Goal: Task Accomplishment & Management: Complete application form

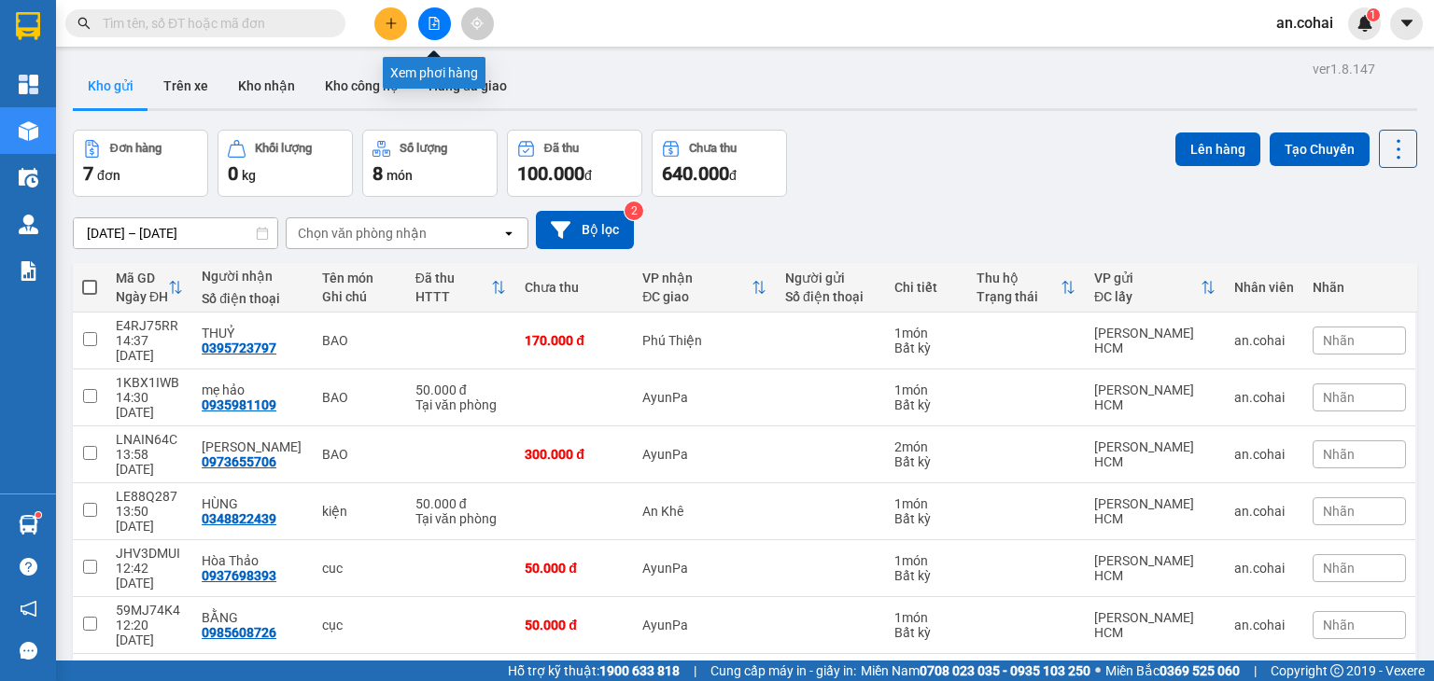
click at [447, 13] on button at bounding box center [434, 23] width 33 height 33
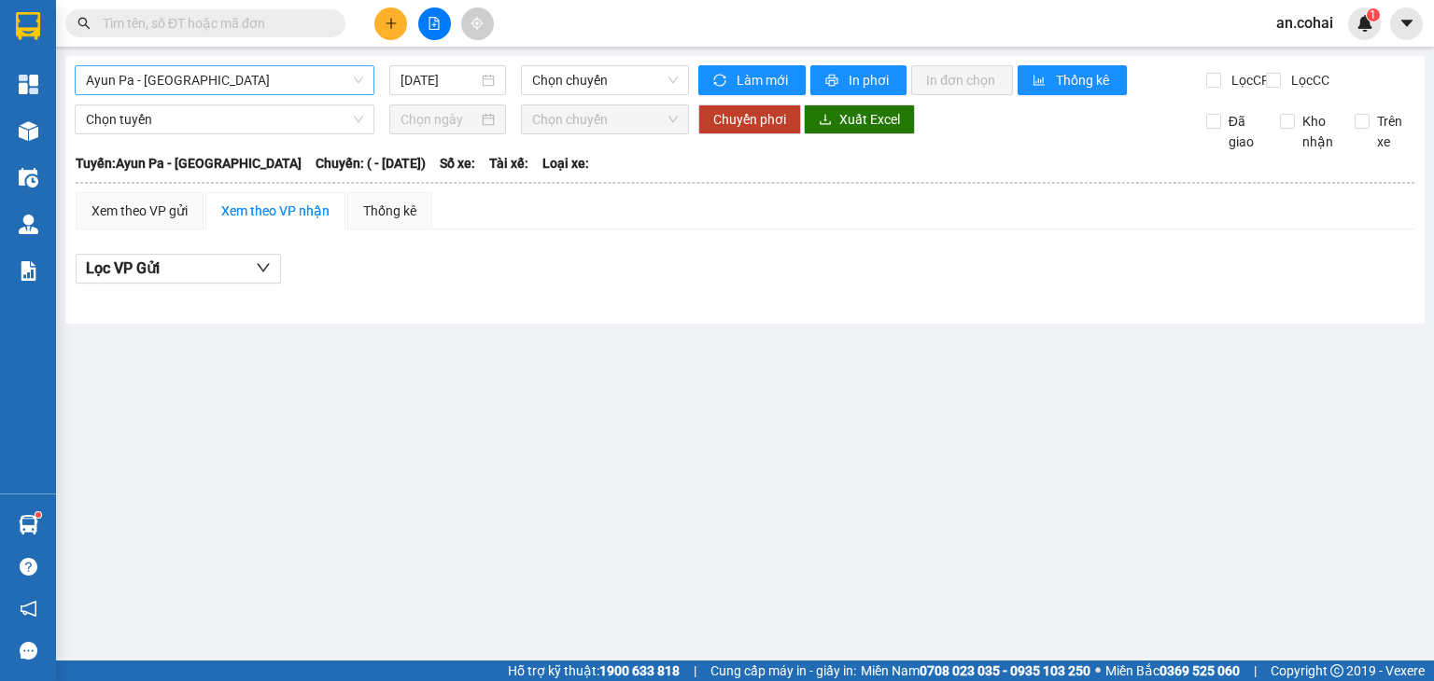
click at [180, 87] on span "Ayun Pa - [GEOGRAPHIC_DATA]" at bounding box center [224, 80] width 277 height 28
click at [394, 21] on icon "plus" at bounding box center [391, 23] width 13 height 13
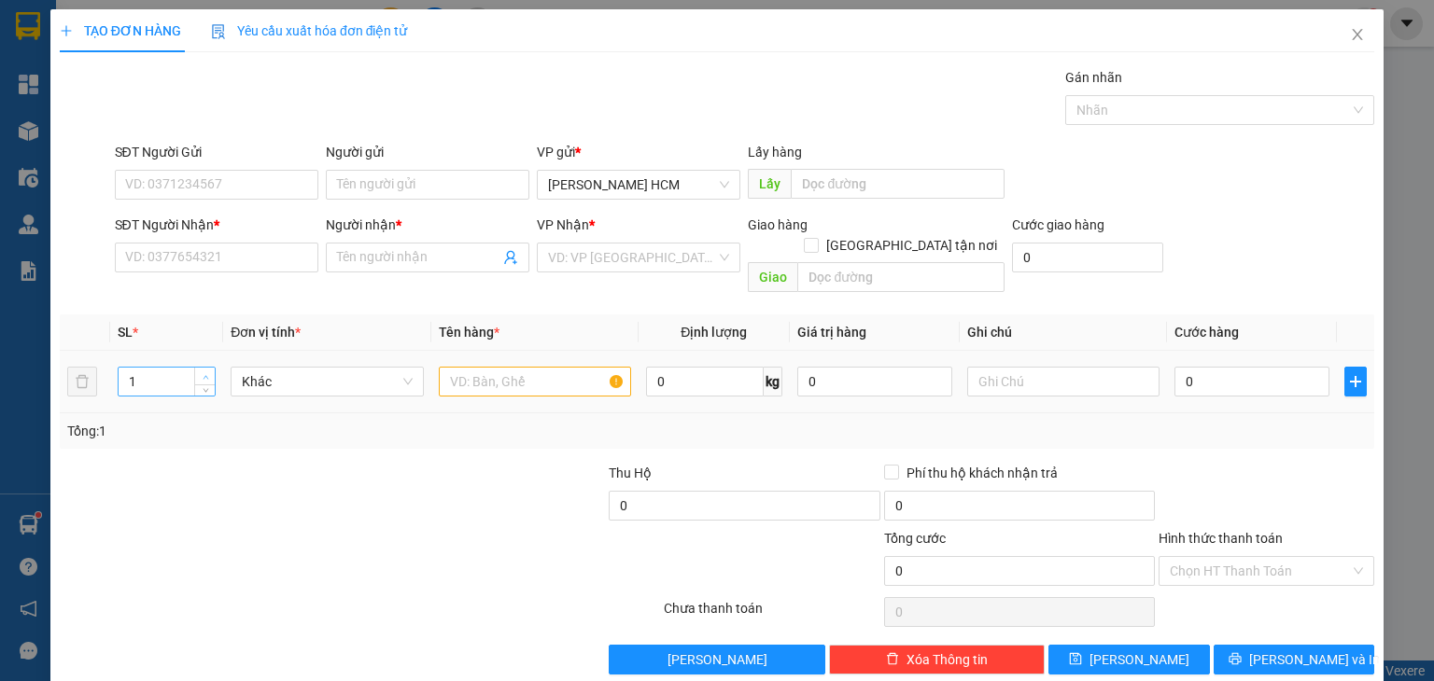
type input "2"
click at [211, 368] on span "Increase Value" at bounding box center [204, 376] width 21 height 17
click at [506, 367] on input "text" at bounding box center [535, 382] width 192 height 30
type input "1"
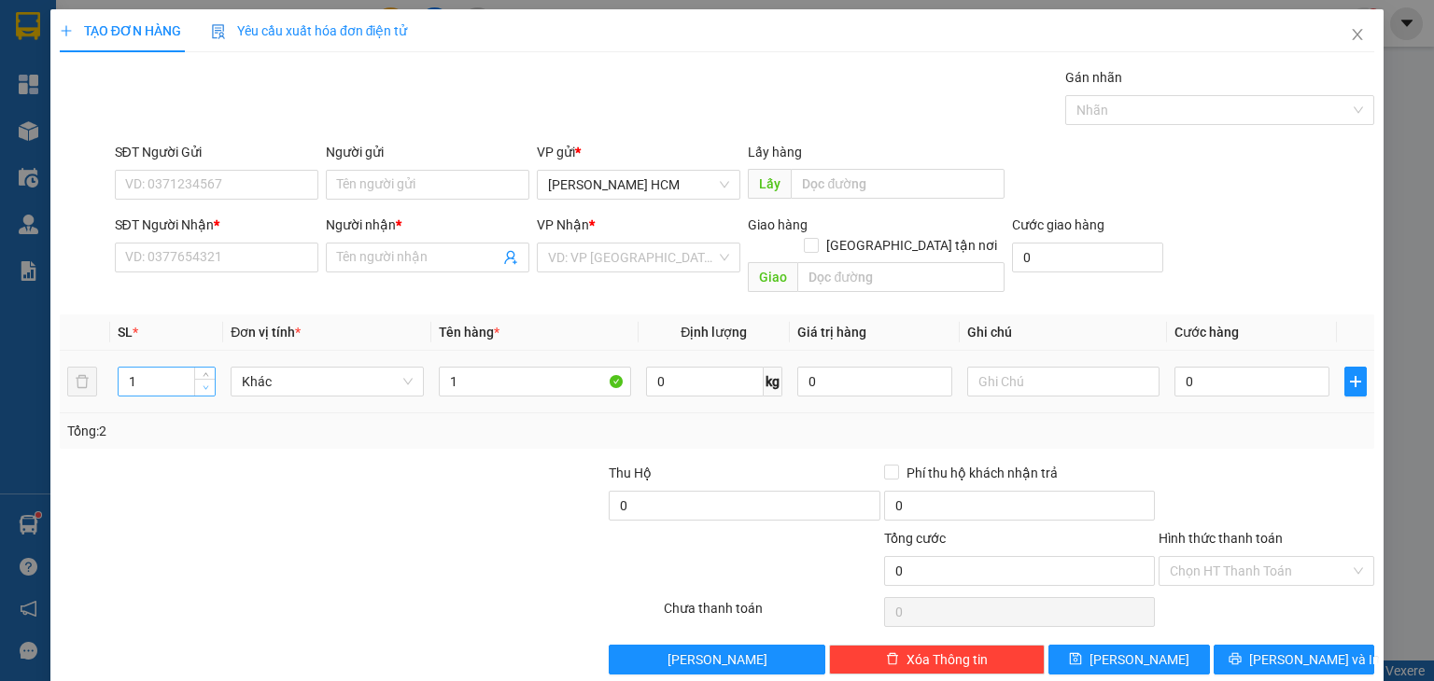
click at [209, 383] on span "down" at bounding box center [205, 388] width 11 height 11
drag, startPoint x: 502, startPoint y: 338, endPoint x: 496, endPoint y: 354, distance: 17.2
click at [499, 351] on td "1" at bounding box center [534, 382] width 207 height 63
drag, startPoint x: 483, startPoint y: 370, endPoint x: 380, endPoint y: 400, distance: 107.2
click at [385, 396] on div "SL * Đơn vị tính * Tên hàng * Định lượng Giá trị hàng Ghi chú Cước hàng 1 Khác …" at bounding box center [717, 382] width 1314 height 134
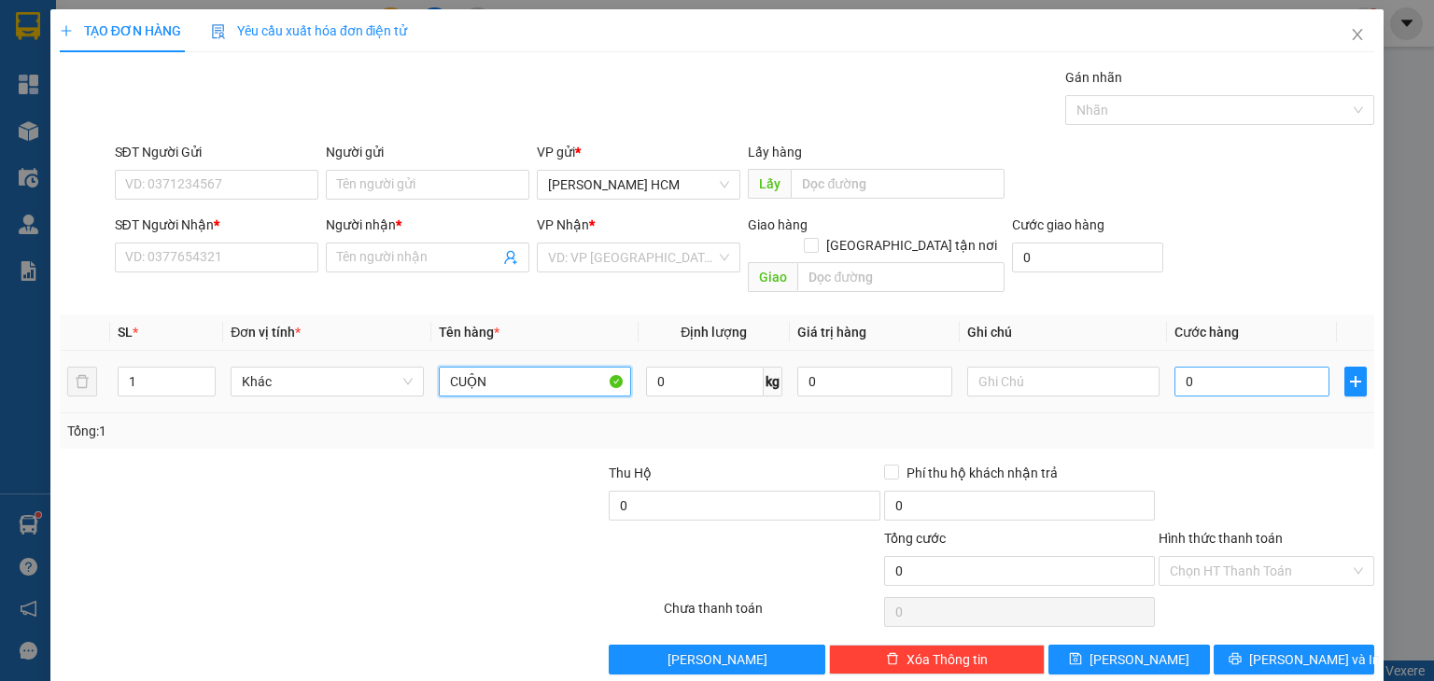
type input "CUỘN"
click at [1206, 367] on input "0" at bounding box center [1251, 382] width 155 height 30
type input "001"
type input "1"
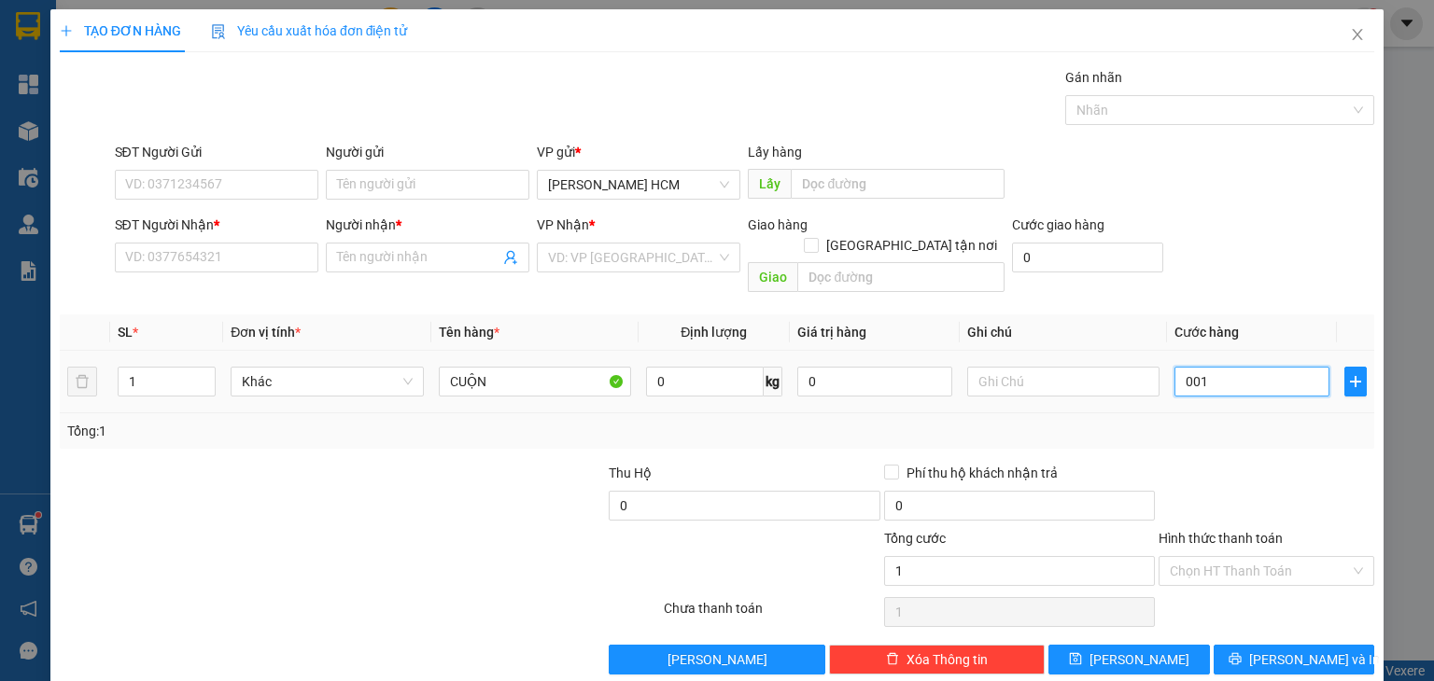
type input "0.015"
type input "15"
type input "00.150"
type input "150"
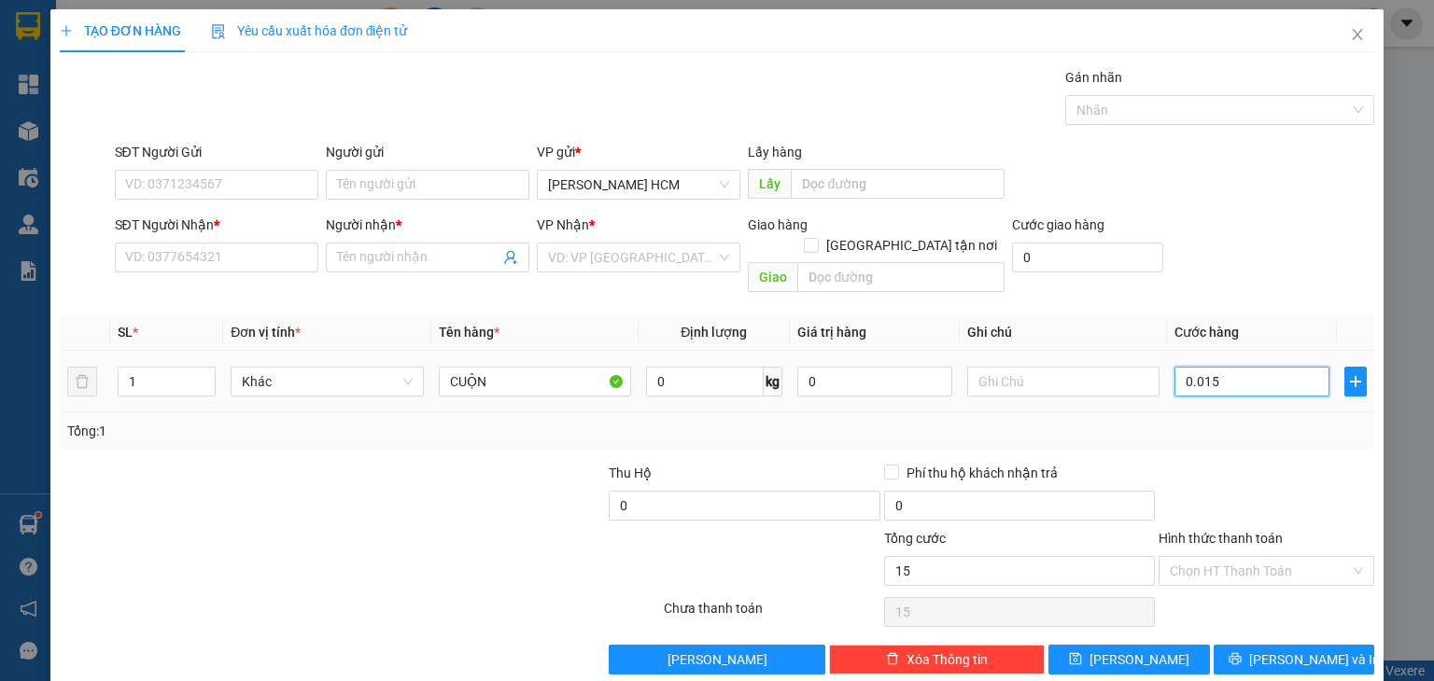
type input "150"
type input "150.000"
click at [1207, 421] on div "Tổng: 1" at bounding box center [716, 431] width 1299 height 21
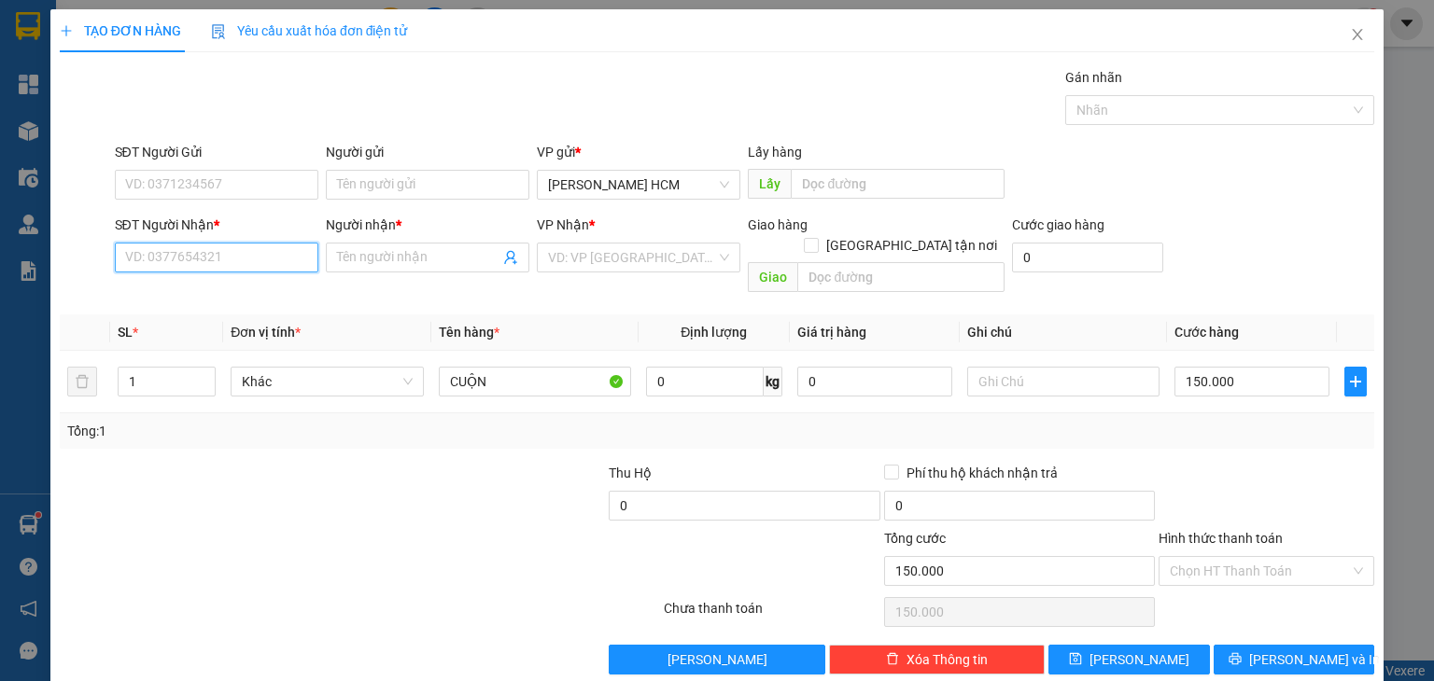
click at [289, 241] on div "SĐT Người Nhận * VD: 0377654321" at bounding box center [216, 247] width 203 height 65
type input "0942264258"
click at [297, 294] on div "0942264258 - [GEOGRAPHIC_DATA]" at bounding box center [229, 294] width 210 height 21
type input "[PERSON_NAME]"
type input "0942264258"
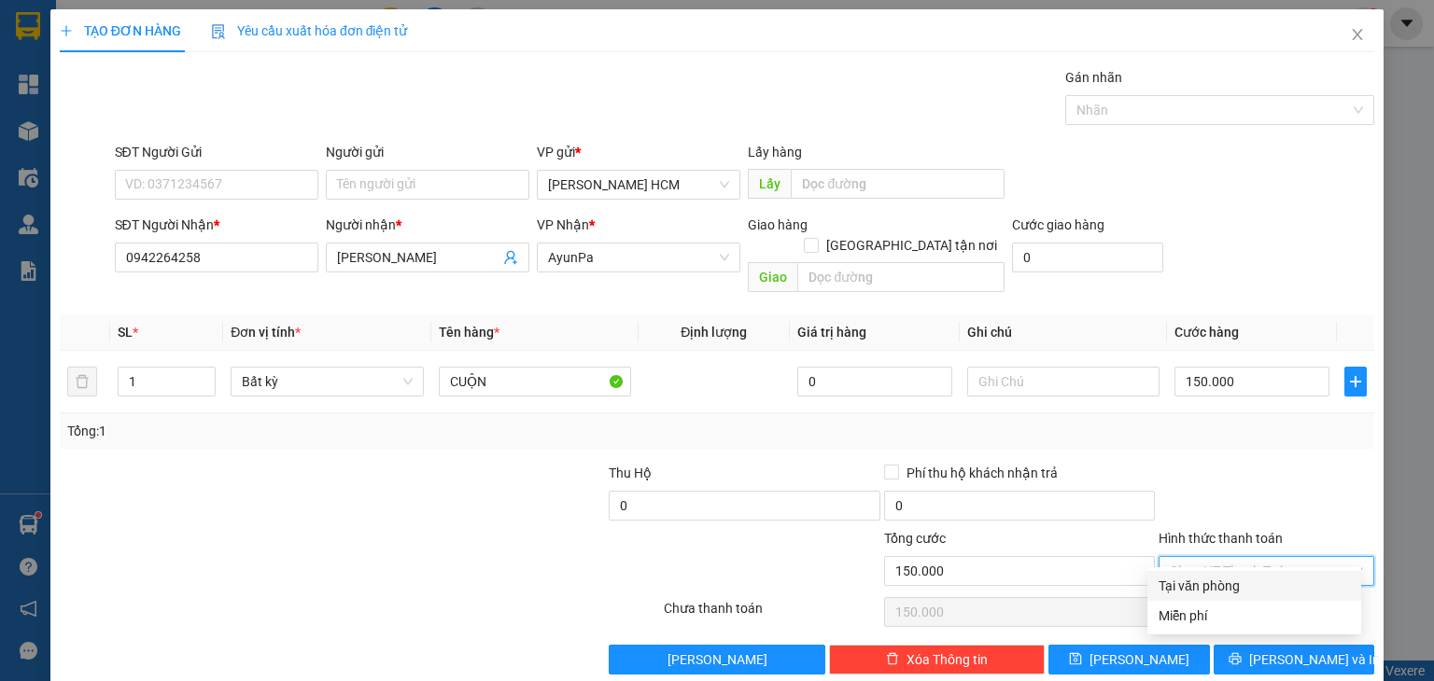
click at [1231, 560] on input "Hình thức thanh toán" at bounding box center [1259, 571] width 180 height 28
click at [1232, 584] on div "Tại văn phòng" at bounding box center [1253, 586] width 191 height 21
type input "0"
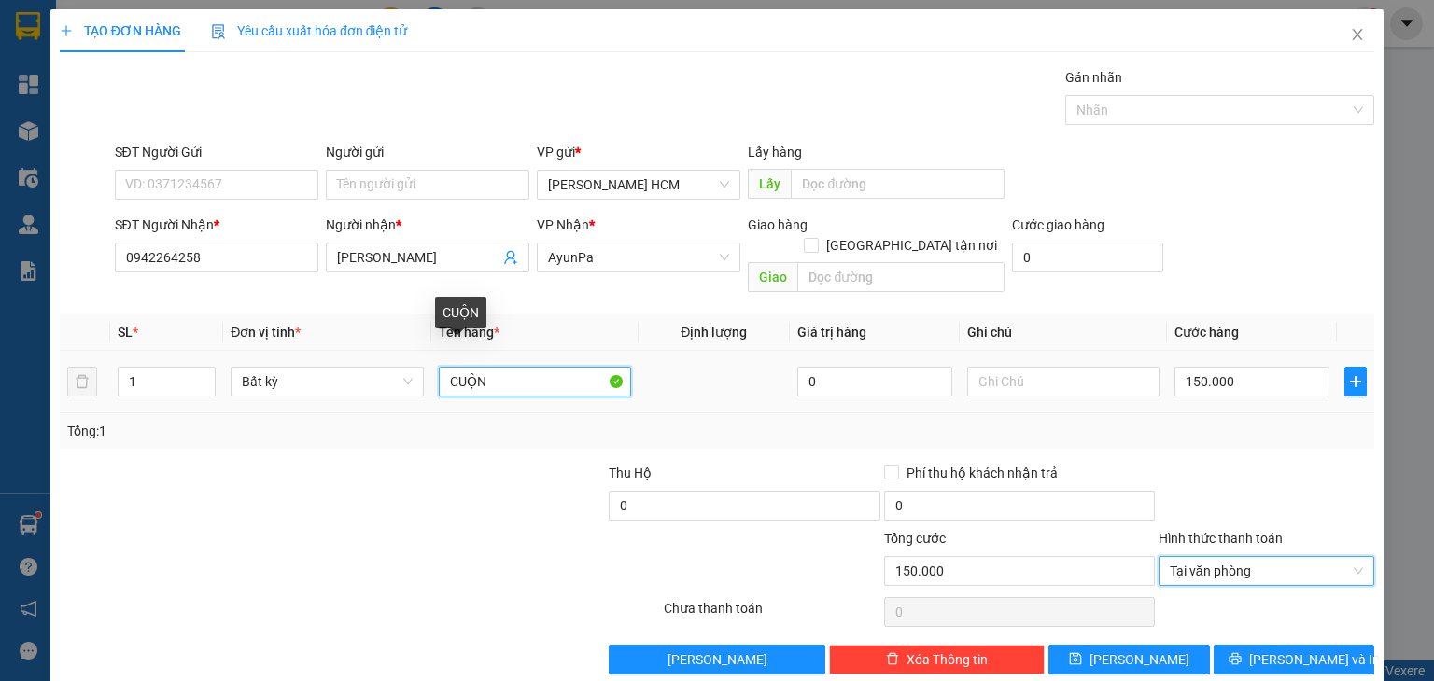
click at [544, 370] on input "CUỘN" at bounding box center [535, 382] width 192 height 30
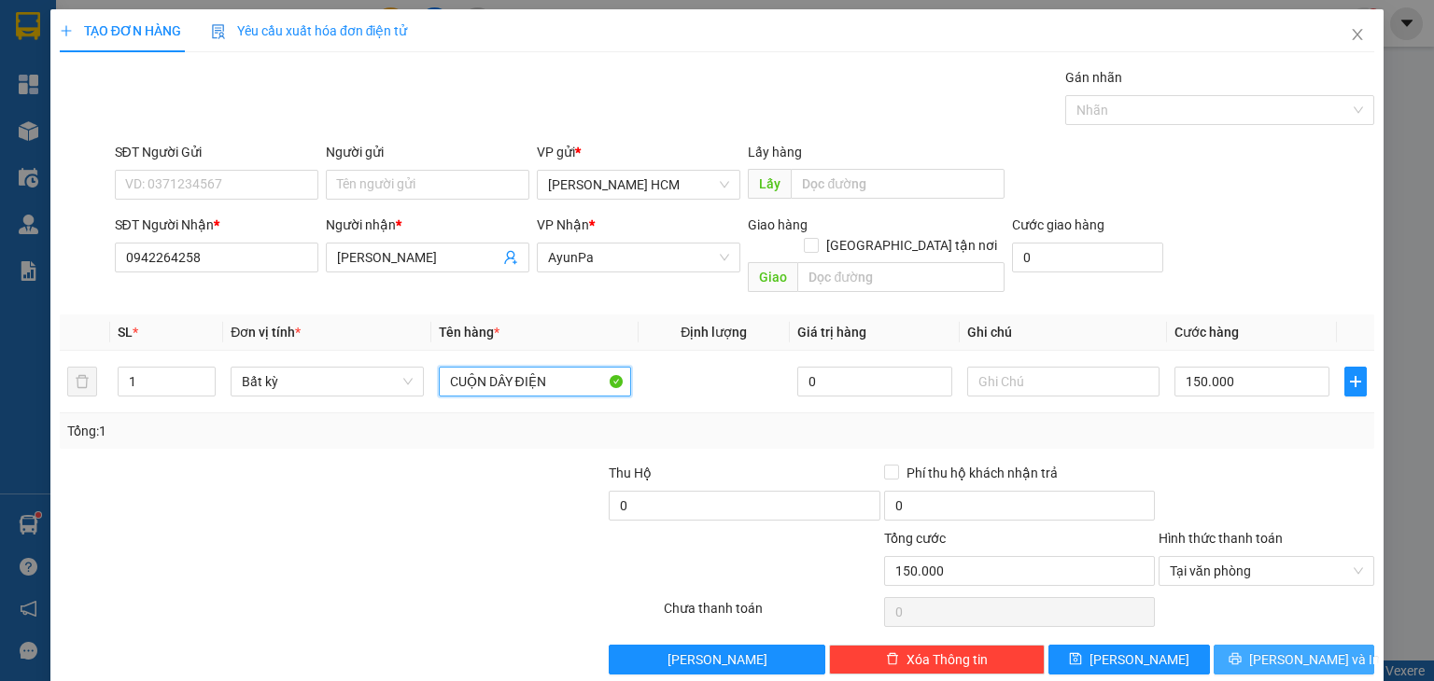
type input "CUỘN DÂY ĐIỆN"
click at [1263, 645] on button "[PERSON_NAME] và In" at bounding box center [1293, 660] width 161 height 30
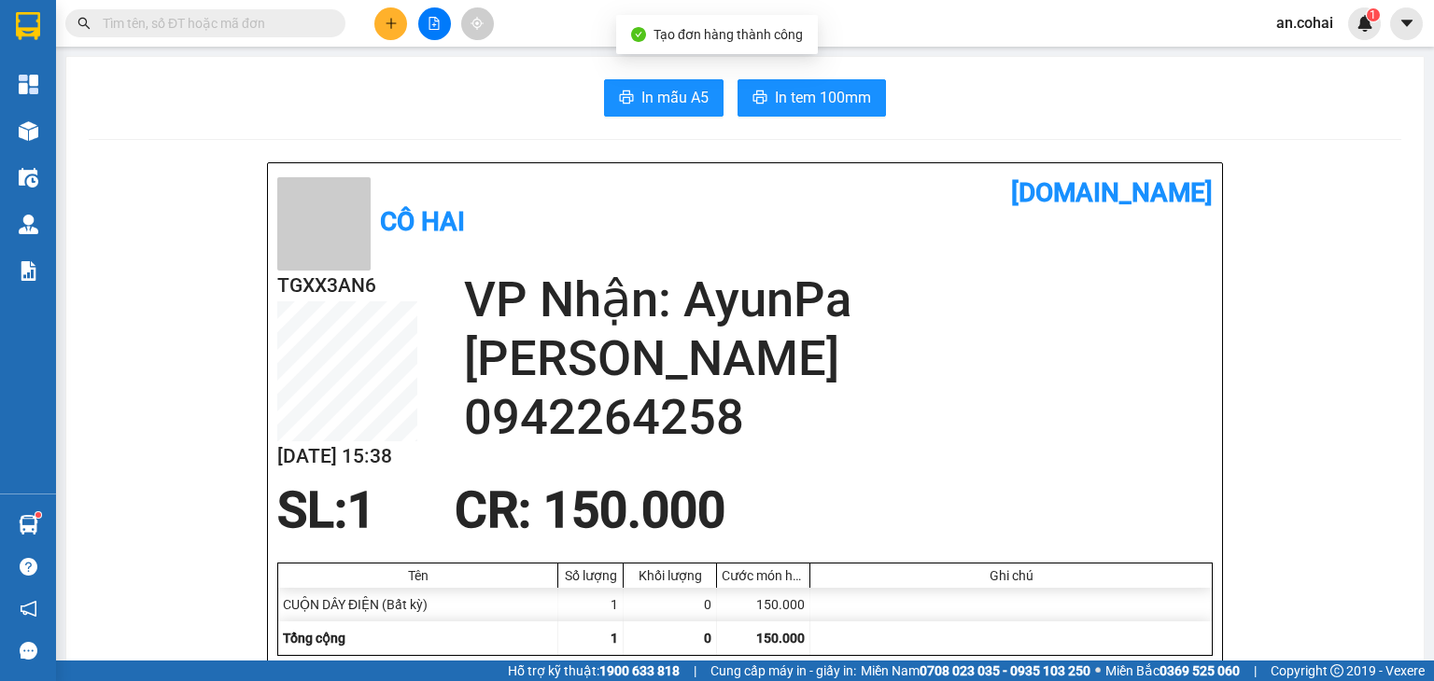
click at [857, 107] on span "In tem 100mm" at bounding box center [823, 97] width 96 height 23
click at [401, 21] on button at bounding box center [390, 23] width 33 height 33
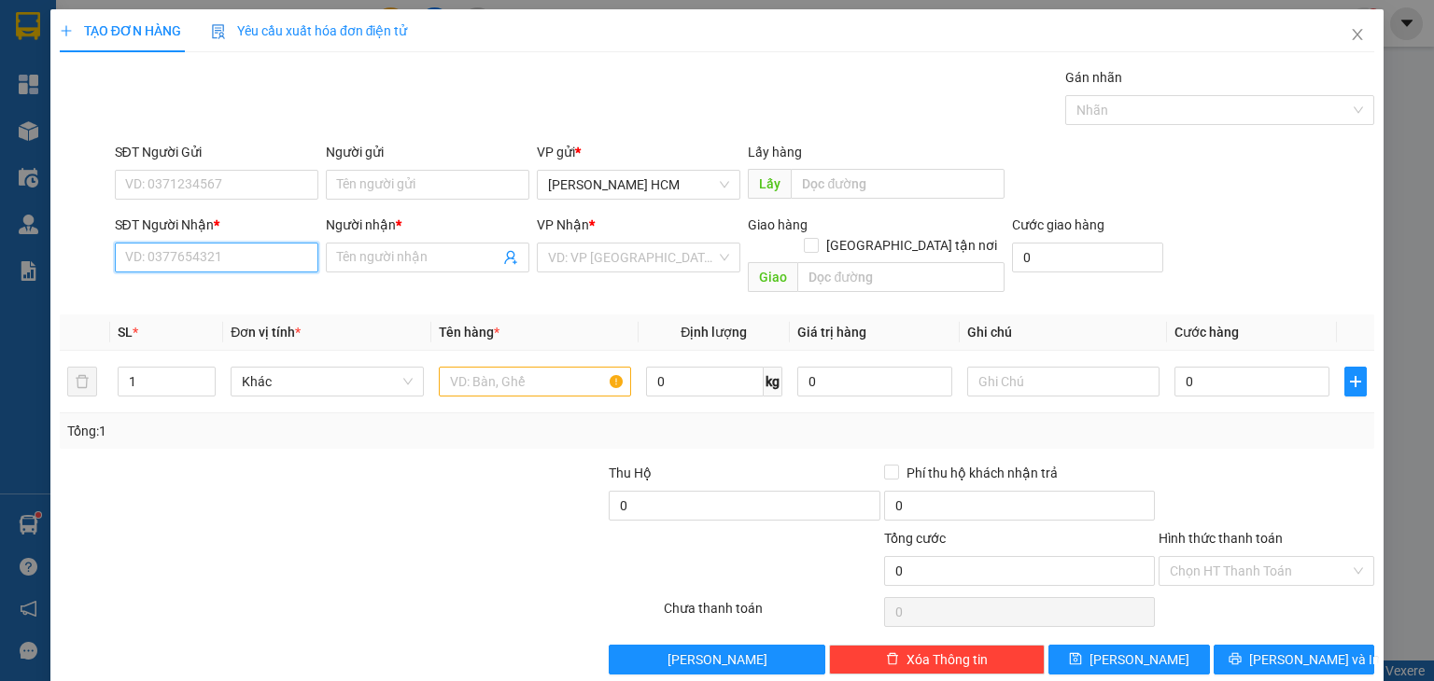
click at [264, 246] on input "SĐT Người Nhận *" at bounding box center [216, 258] width 203 height 30
click at [234, 294] on div "0949406959 - Cha Hướng" at bounding box center [213, 294] width 179 height 21
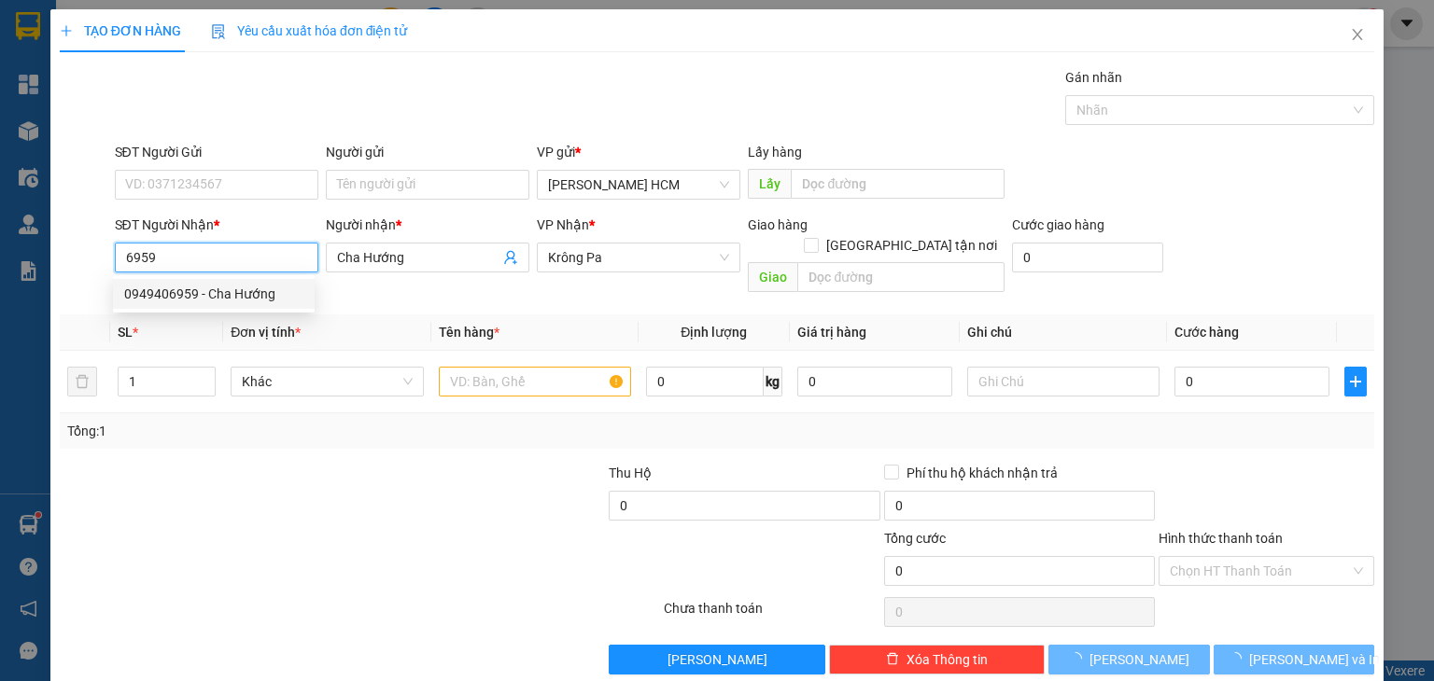
type input "0949406959"
type input "Cha Hướng"
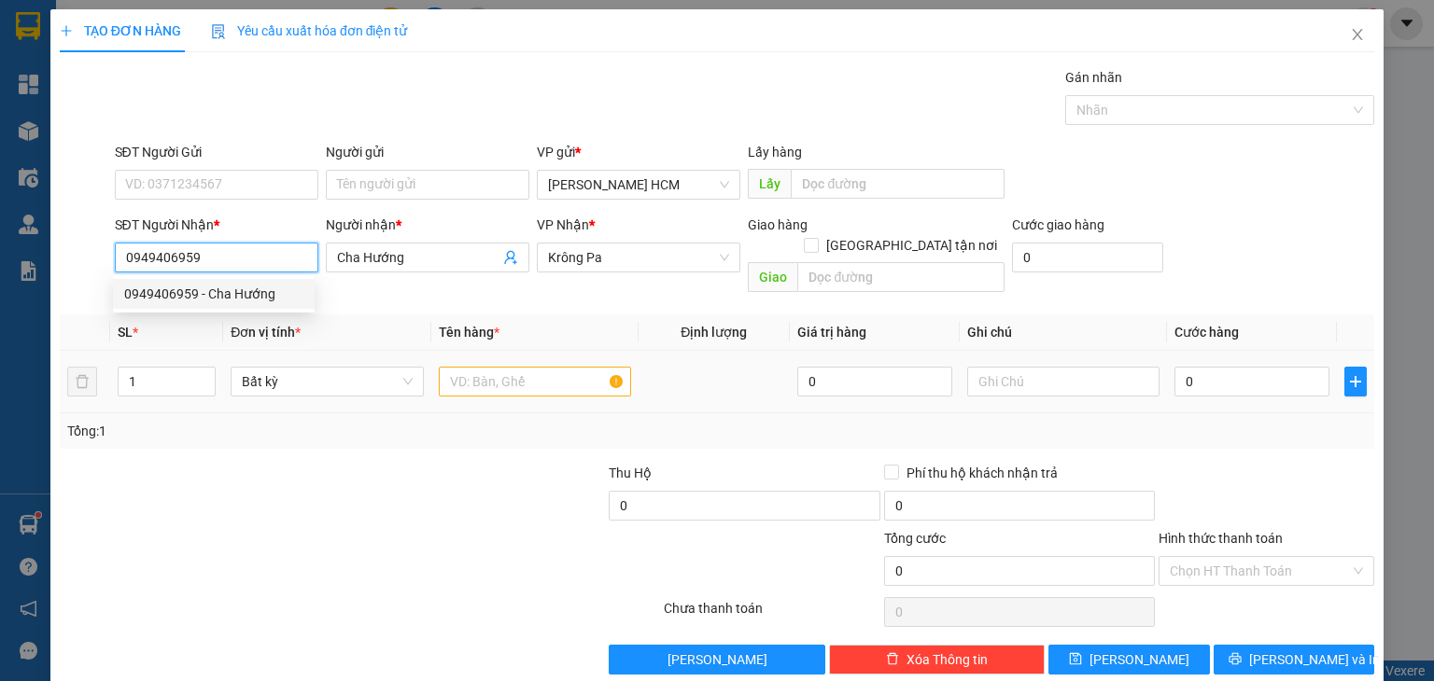
type input "0949406959"
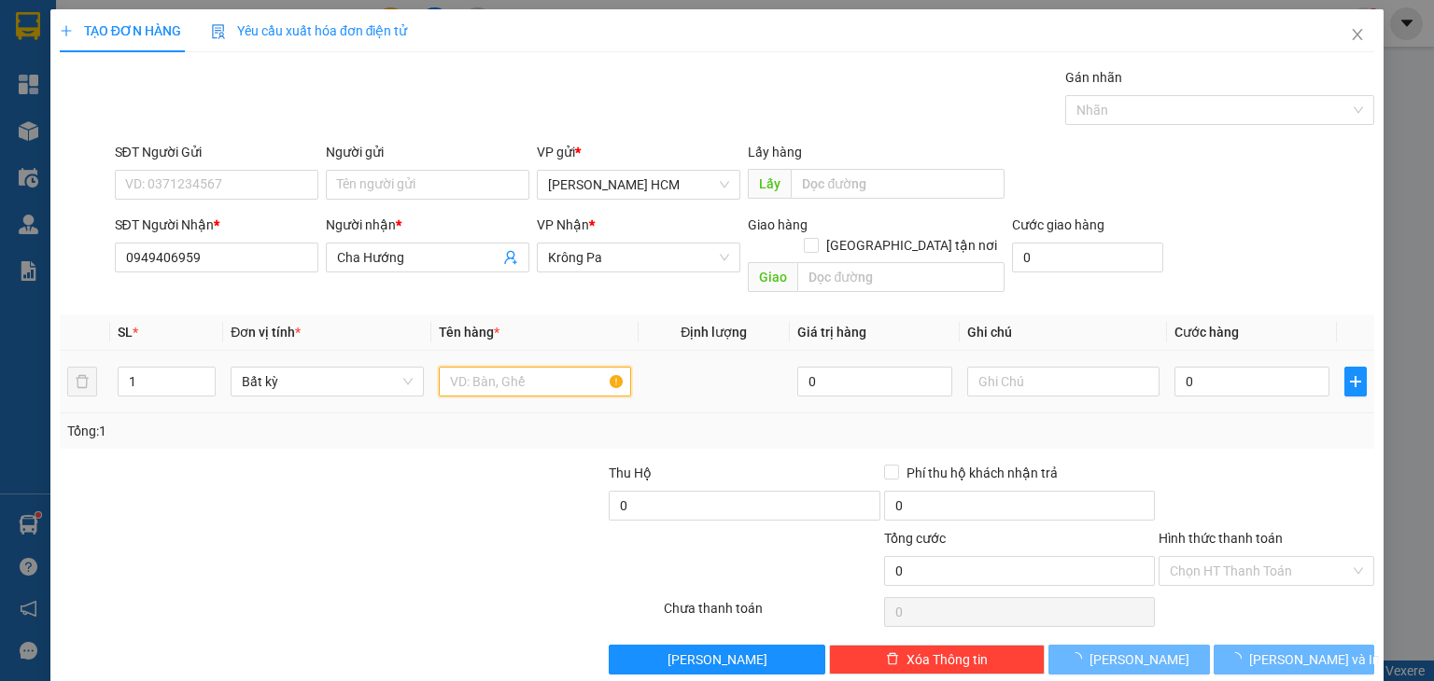
click at [490, 367] on input "text" at bounding box center [535, 382] width 192 height 30
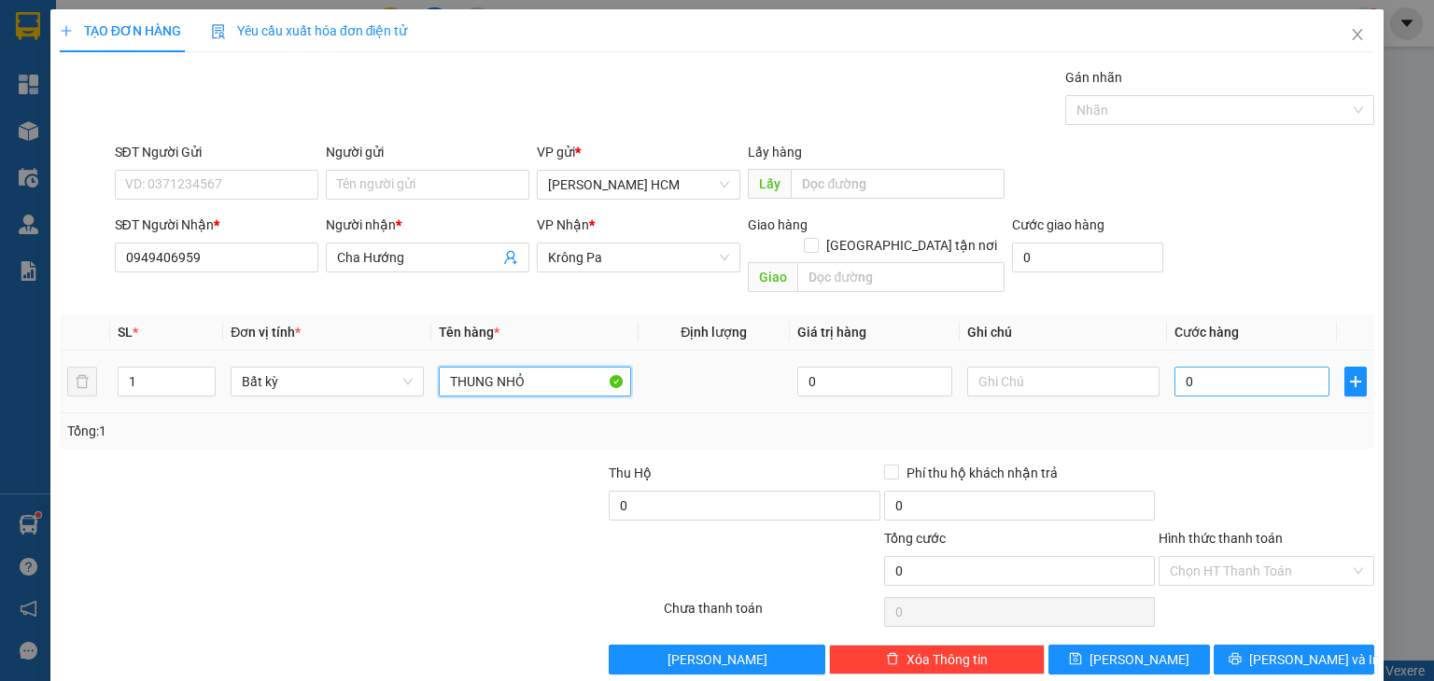
type input "THUNG NHỎ"
click at [1198, 367] on input "0" at bounding box center [1251, 382] width 155 height 30
type input "004"
type input "4"
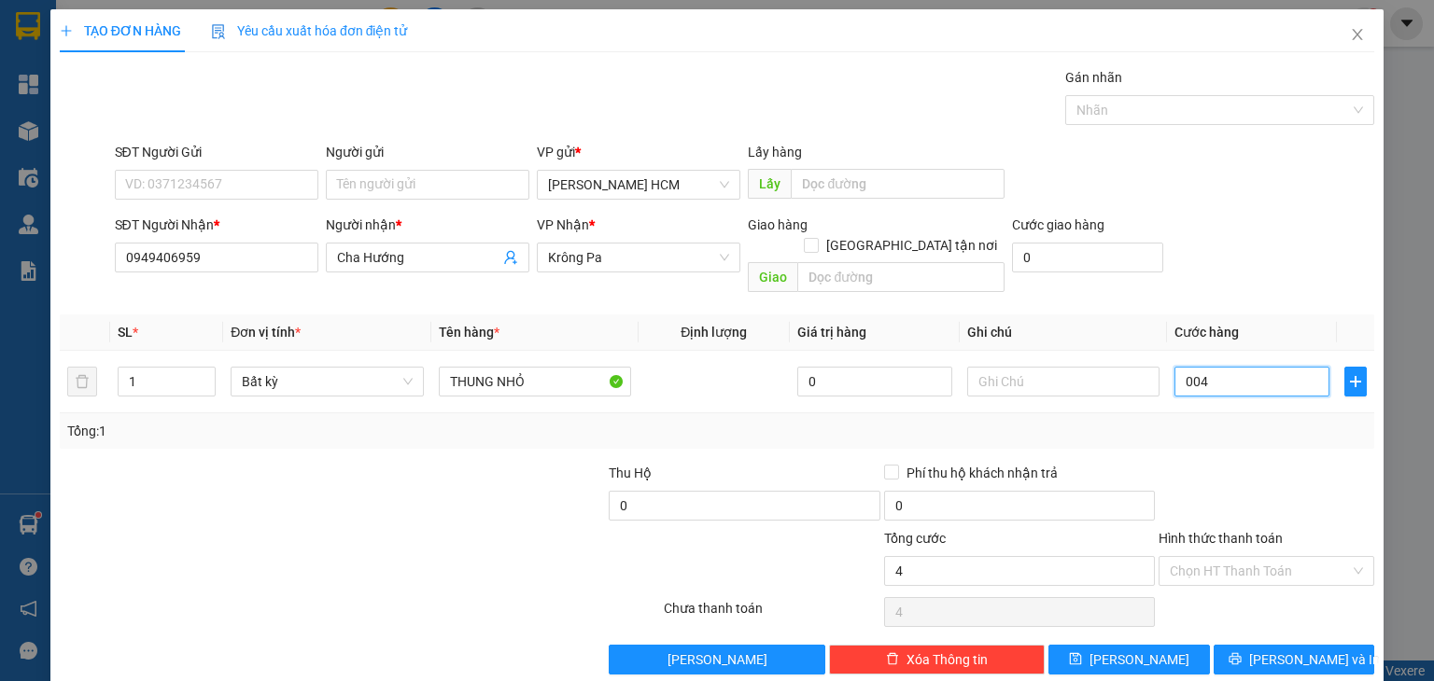
type input "0.040"
type input "40"
type input "40.000"
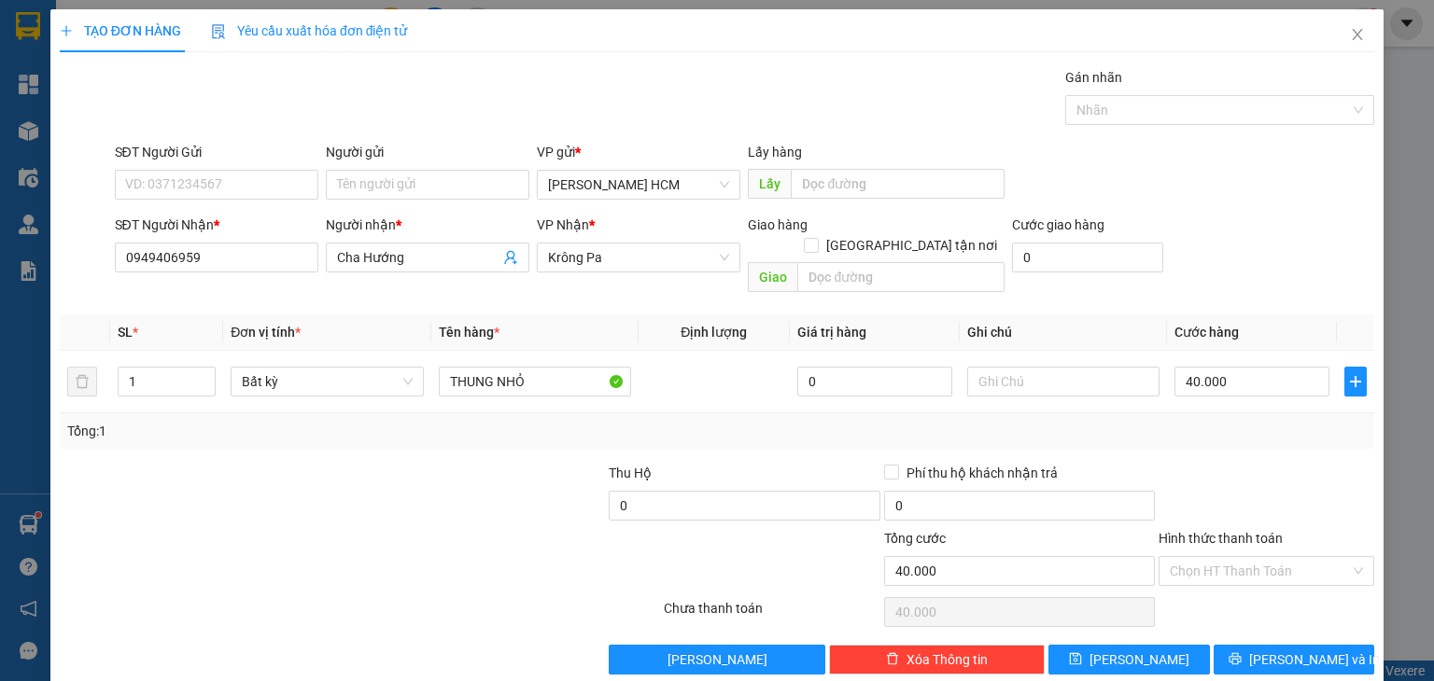
click at [1225, 421] on div "Tổng: 1" at bounding box center [716, 431] width 1299 height 21
drag, startPoint x: 1238, startPoint y: 555, endPoint x: 1237, endPoint y: 565, distance: 9.5
click at [1238, 557] on input "Hình thức thanh toán" at bounding box center [1259, 571] width 180 height 28
click at [1225, 598] on div "Tại văn phòng" at bounding box center [1254, 586] width 214 height 30
type input "0"
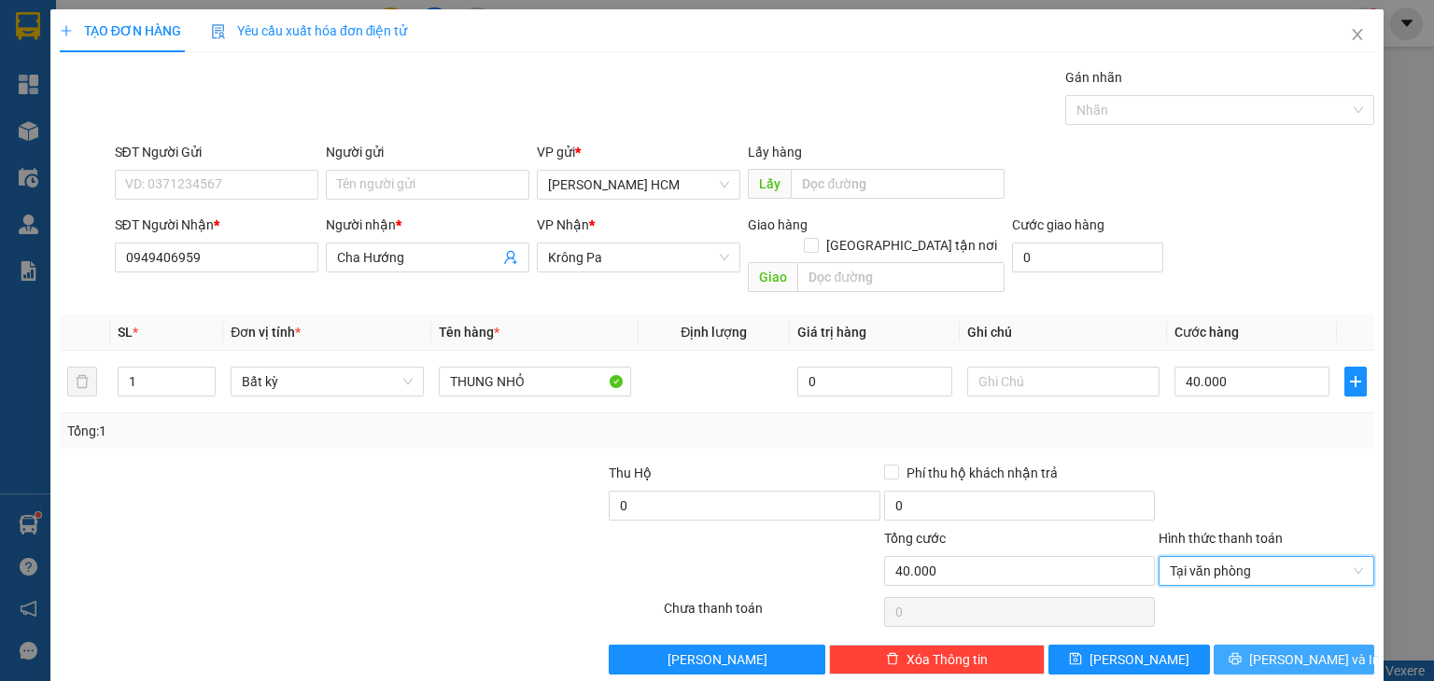
click at [1218, 647] on button "[PERSON_NAME] và In" at bounding box center [1293, 660] width 161 height 30
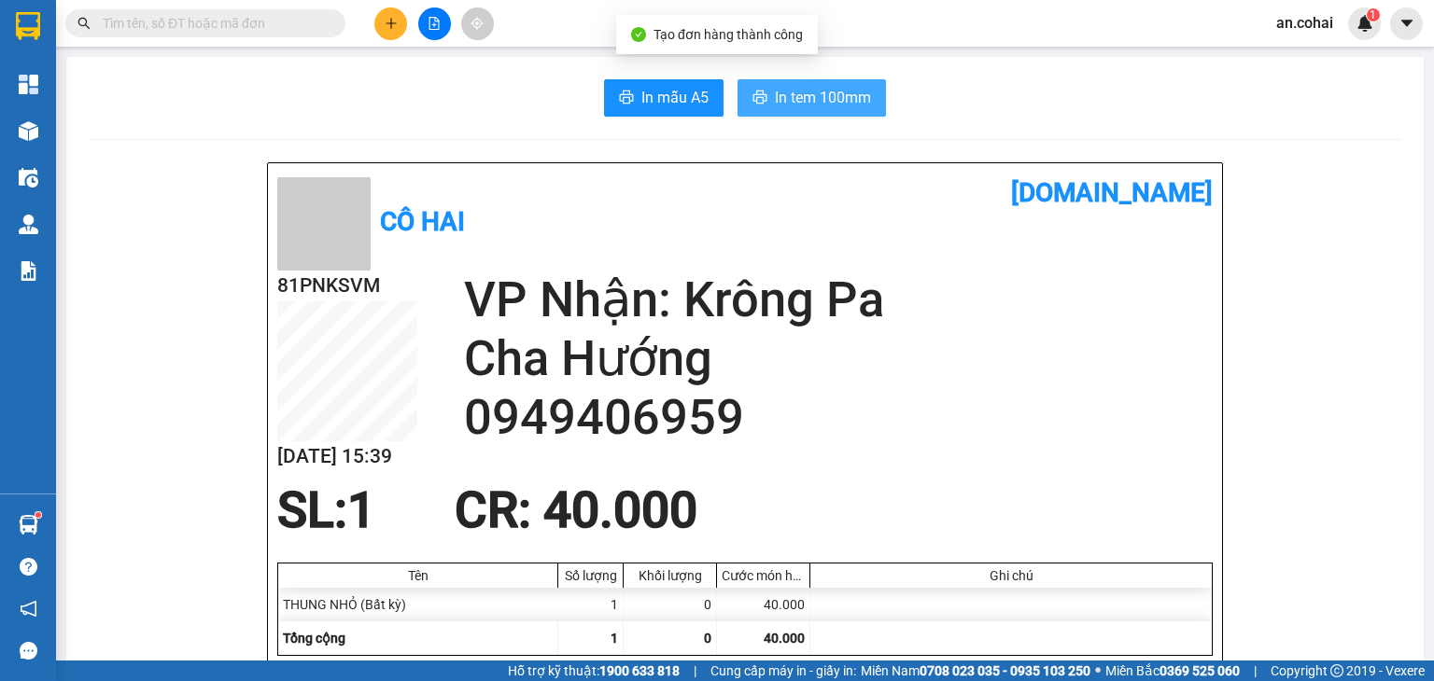
click at [782, 82] on button "In tem 100mm" at bounding box center [811, 97] width 148 height 37
